Goal: Task Accomplishment & Management: Use online tool/utility

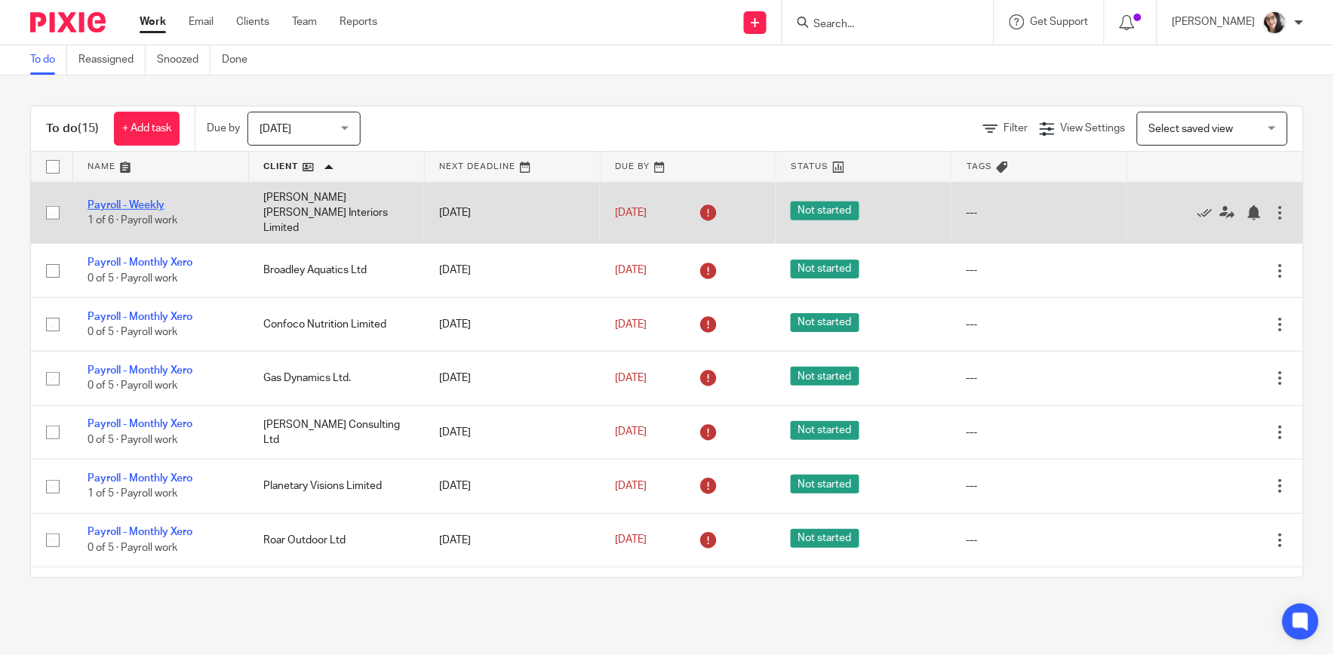
click at [152, 200] on link "Payroll - Weekly" at bounding box center [126, 205] width 77 height 11
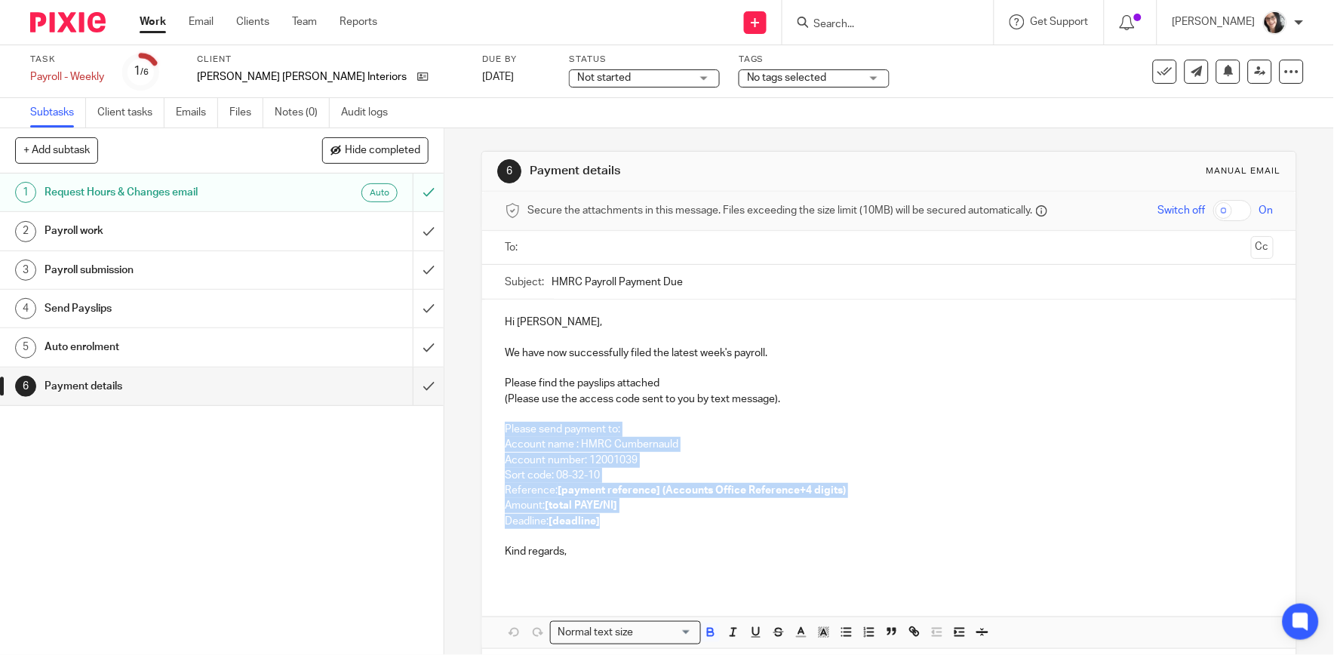
drag, startPoint x: 500, startPoint y: 429, endPoint x: 644, endPoint y: 519, distance: 169.5
click at [644, 519] on div "Hi Annelise, We have now successfully filed the latest week's payroll. Please f…" at bounding box center [888, 443] width 813 height 287
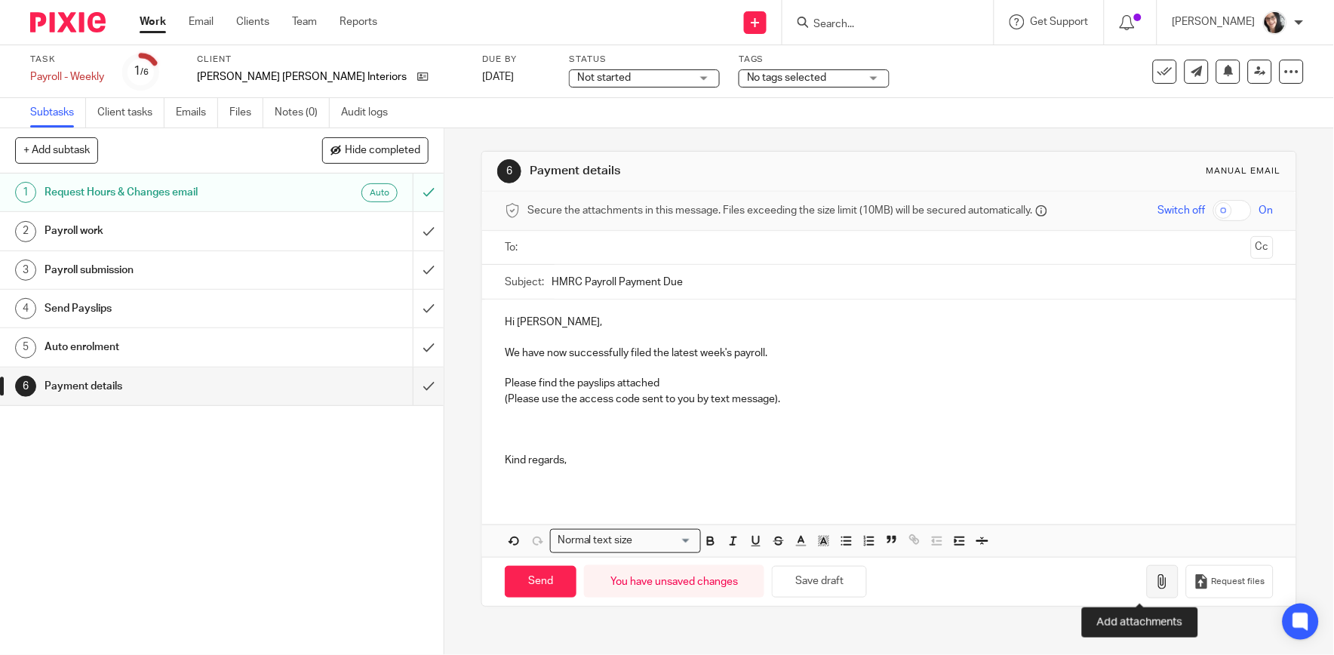
click at [1155, 581] on icon "button" at bounding box center [1162, 581] width 15 height 15
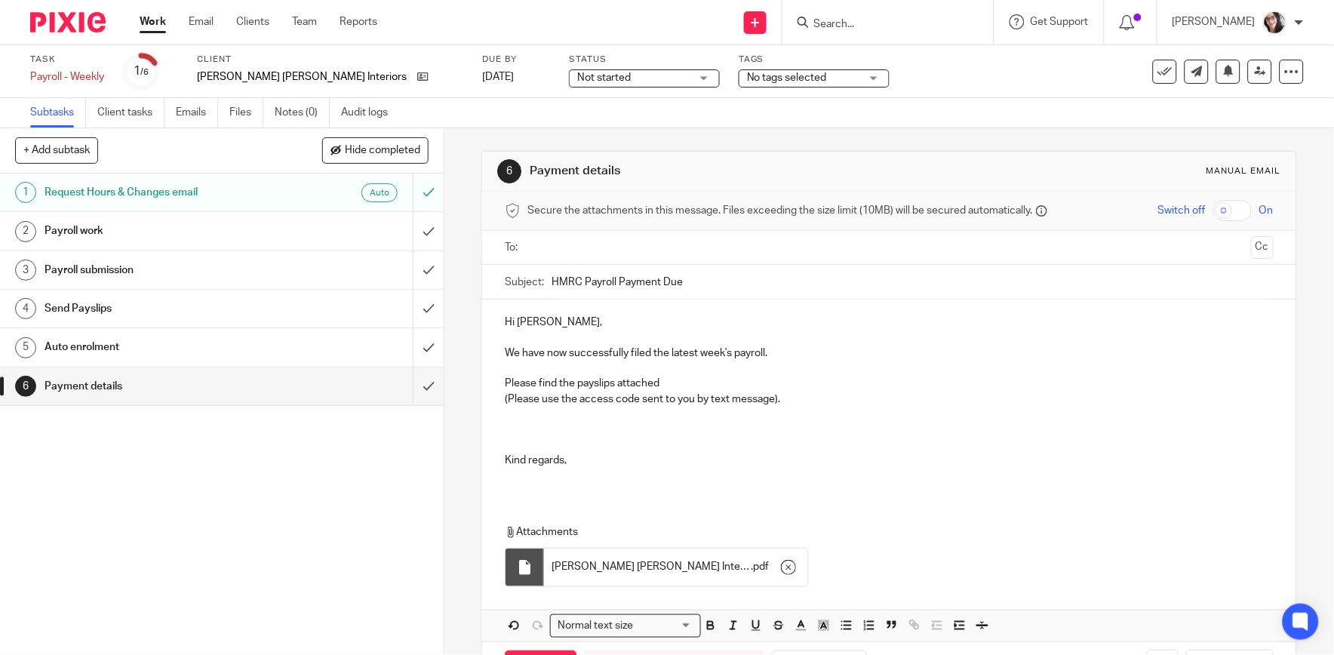
click at [1217, 214] on input "checkbox" at bounding box center [1232, 210] width 38 height 21
checkbox input "true"
click at [650, 250] on input "text" at bounding box center [888, 247] width 711 height 17
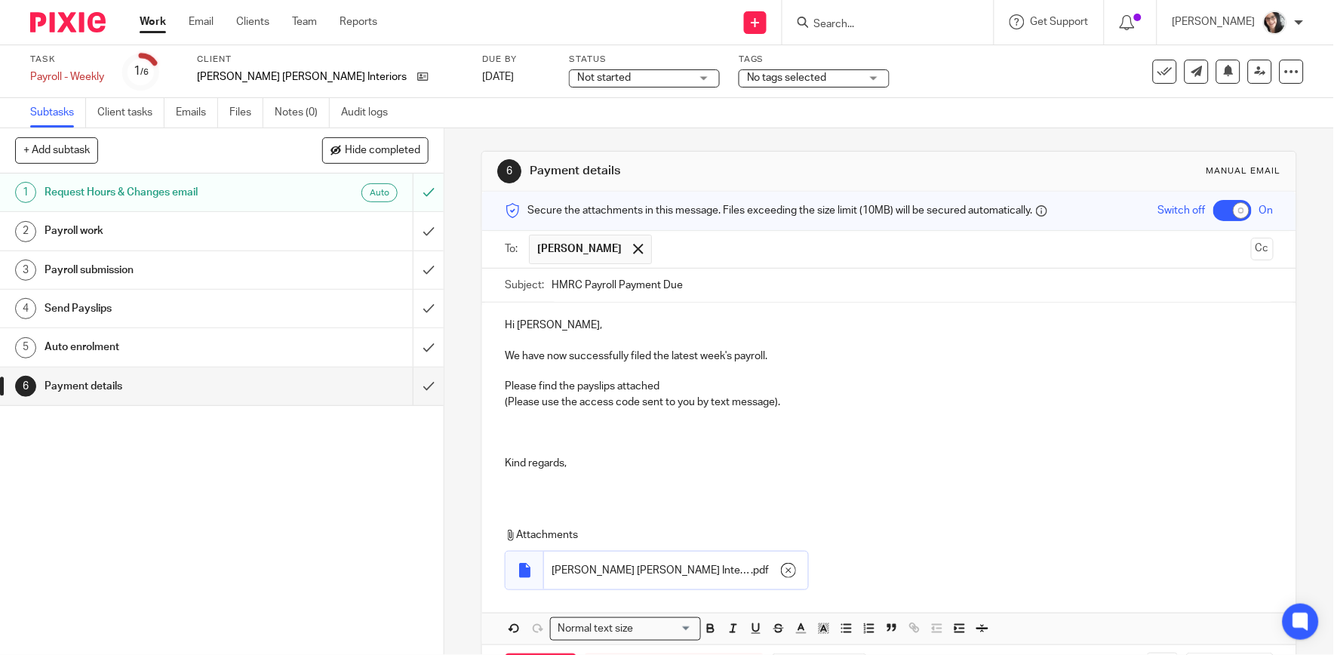
click at [717, 288] on input "HMRC Payroll Payment Due" at bounding box center [912, 286] width 721 height 34
drag, startPoint x: 713, startPoint y: 290, endPoint x: 548, endPoint y: 290, distance: 165.2
click at [552, 290] on input "HMRC Payroll Payment Due" at bounding box center [912, 286] width 721 height 34
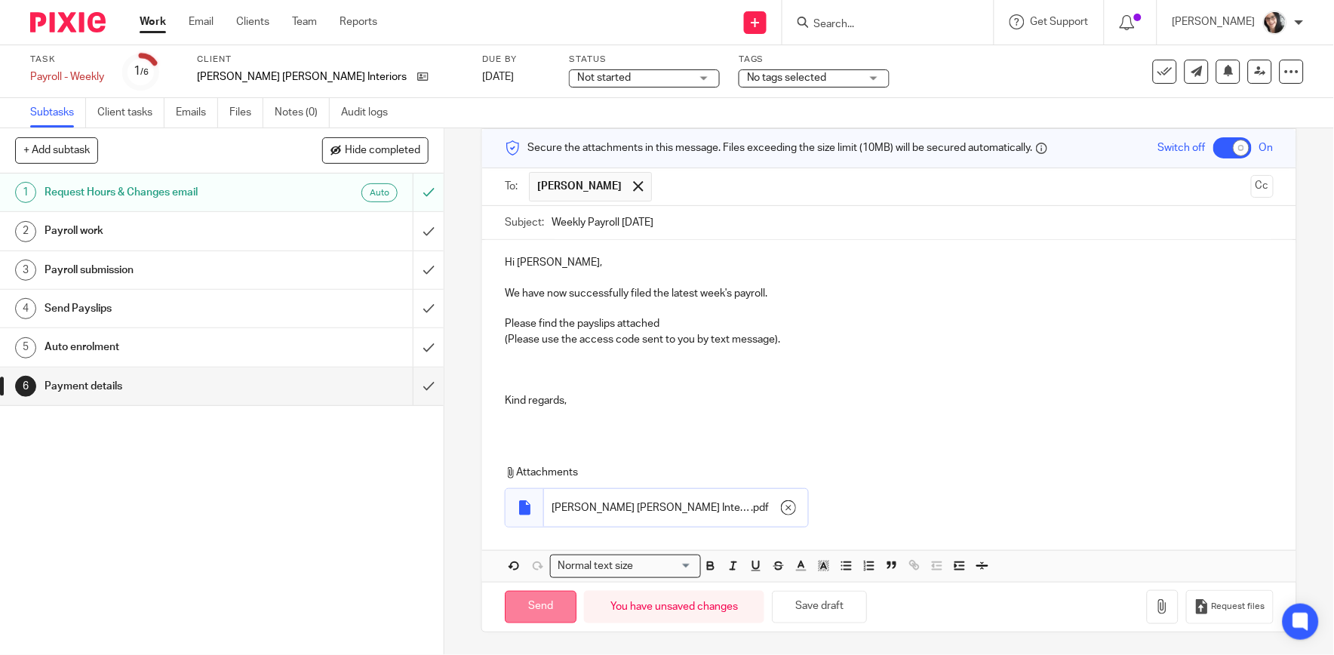
type input "Weekly Payroll 22/08/2025"
click at [548, 600] on input "Send" at bounding box center [541, 607] width 72 height 32
checkbox input "false"
type input "Sent"
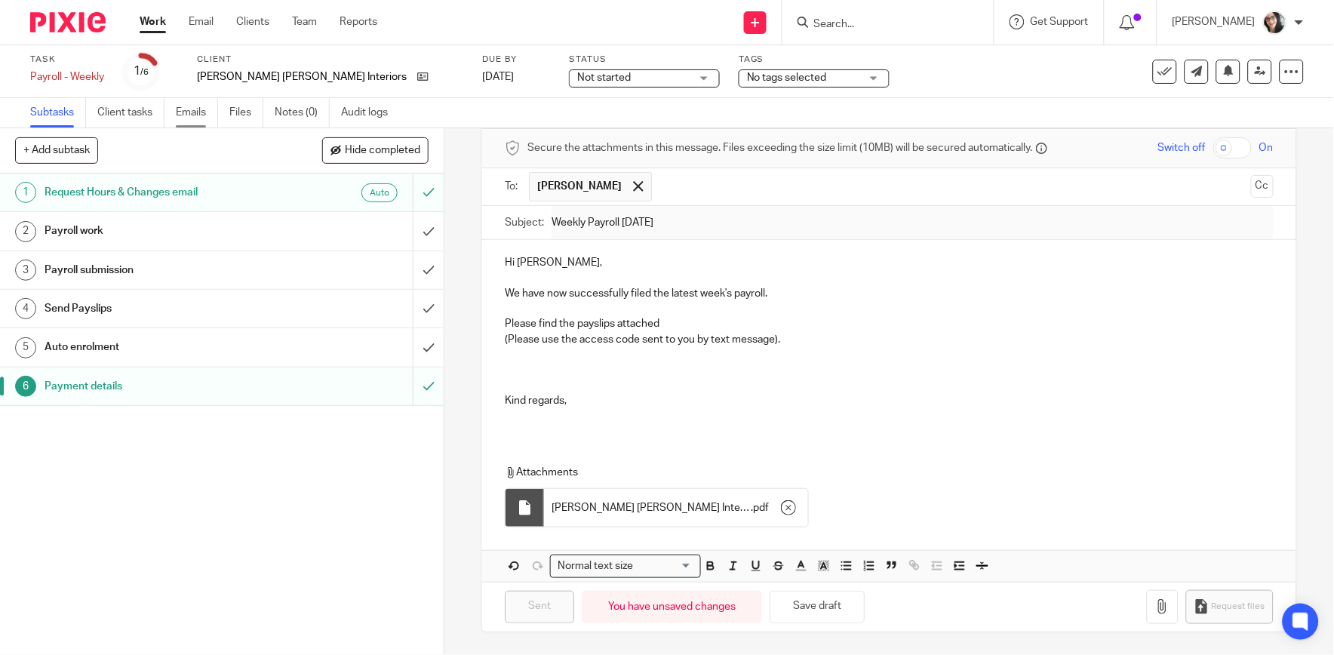
click at [185, 109] on link "Emails" at bounding box center [197, 112] width 42 height 29
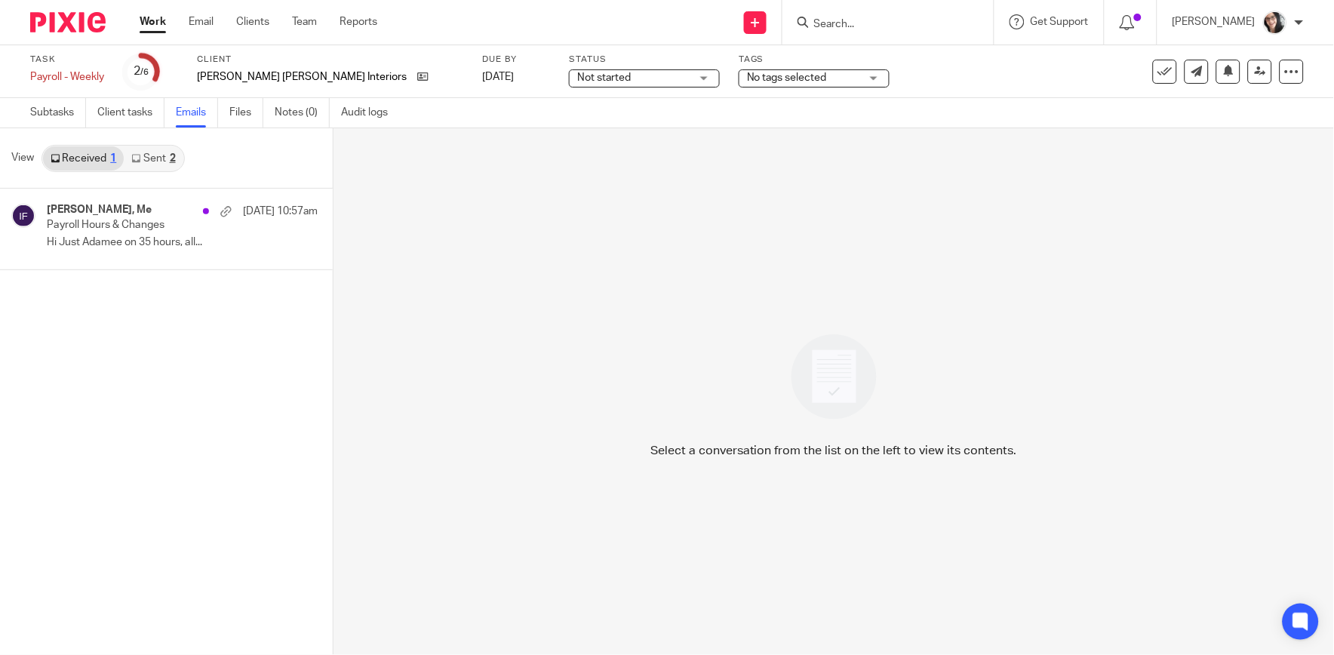
click at [166, 160] on link "Sent 2" at bounding box center [153, 158] width 59 height 24
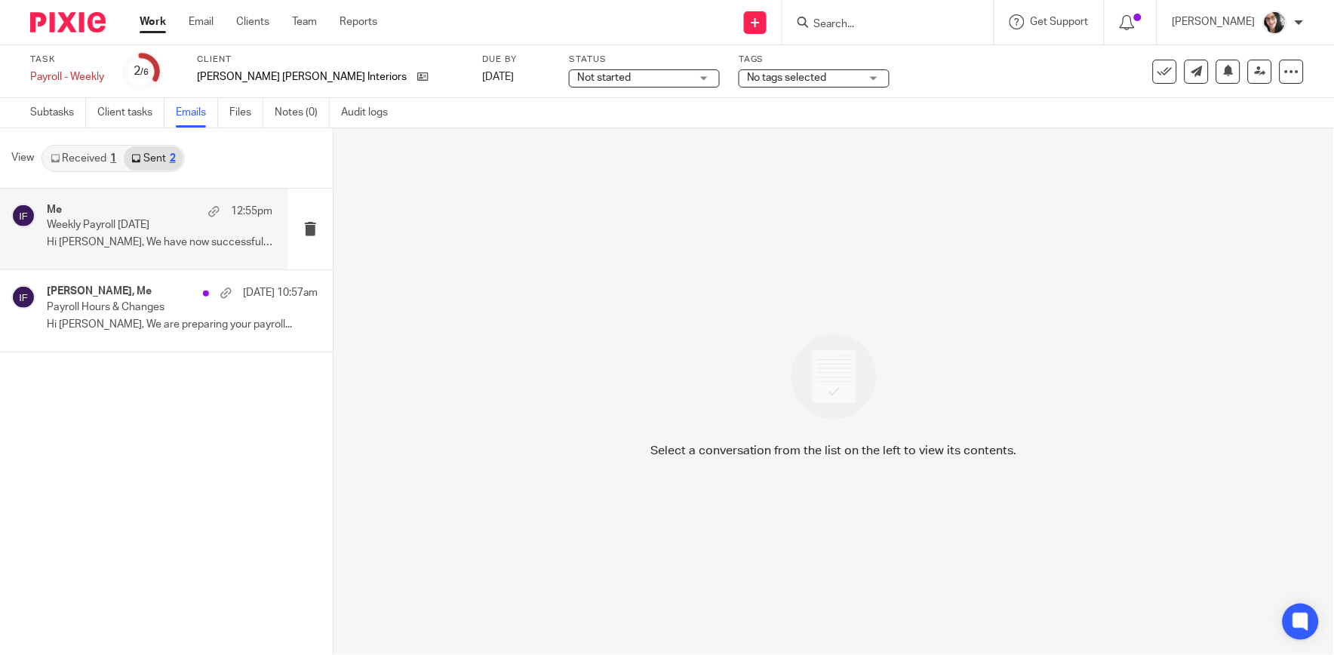
click at [140, 241] on p "Hi Annelise, We have now successfully filed..." at bounding box center [160, 242] width 226 height 13
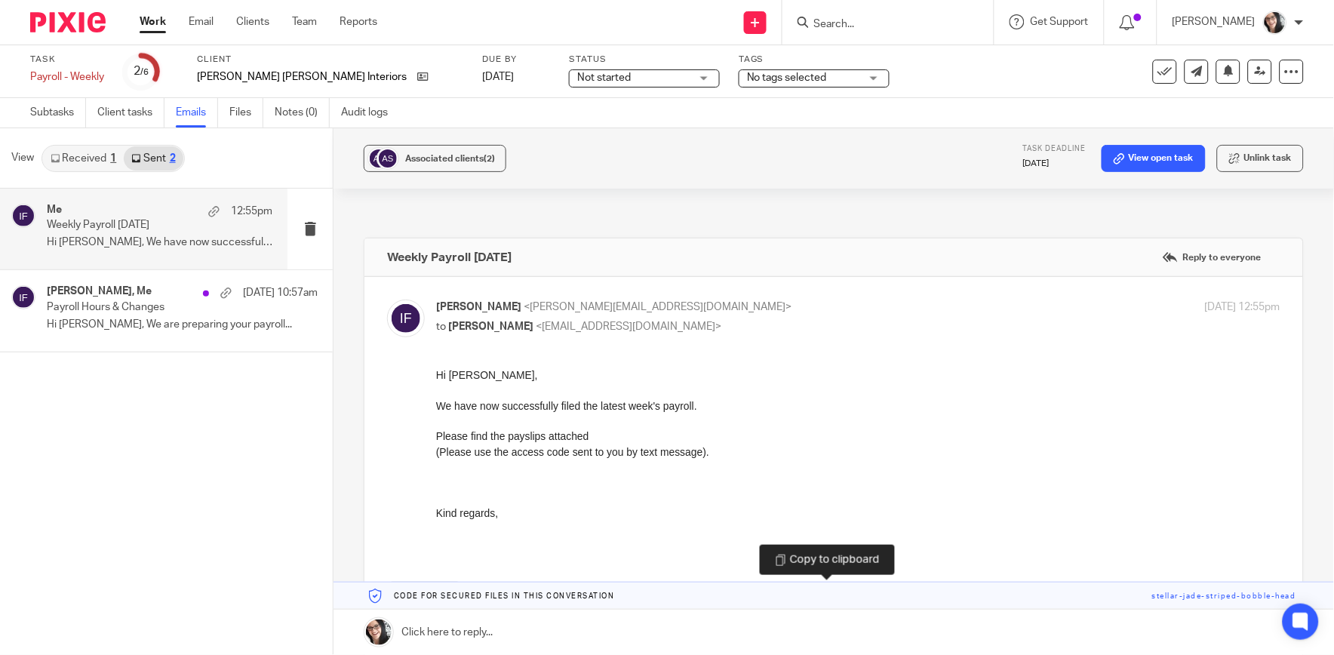
click at [837, 595] on link at bounding box center [833, 595] width 1000 height 27
